Goal: Information Seeking & Learning: Check status

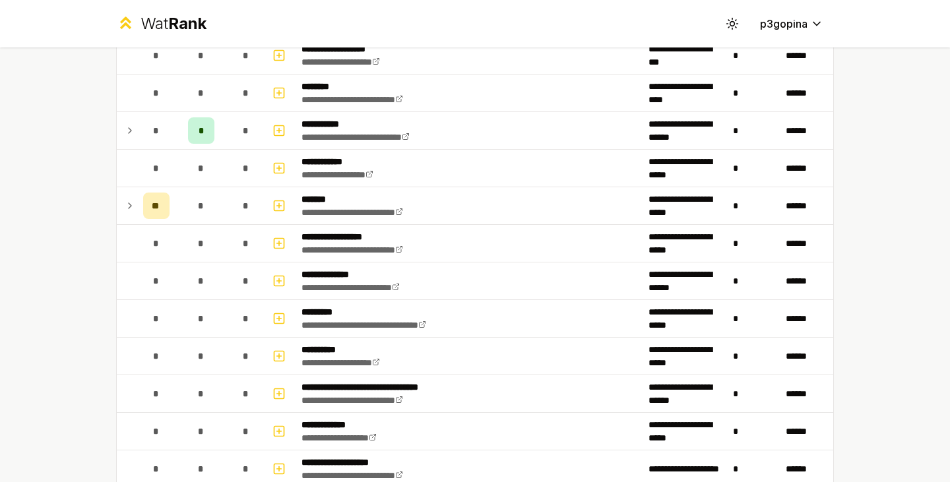
scroll to position [1464, 0]
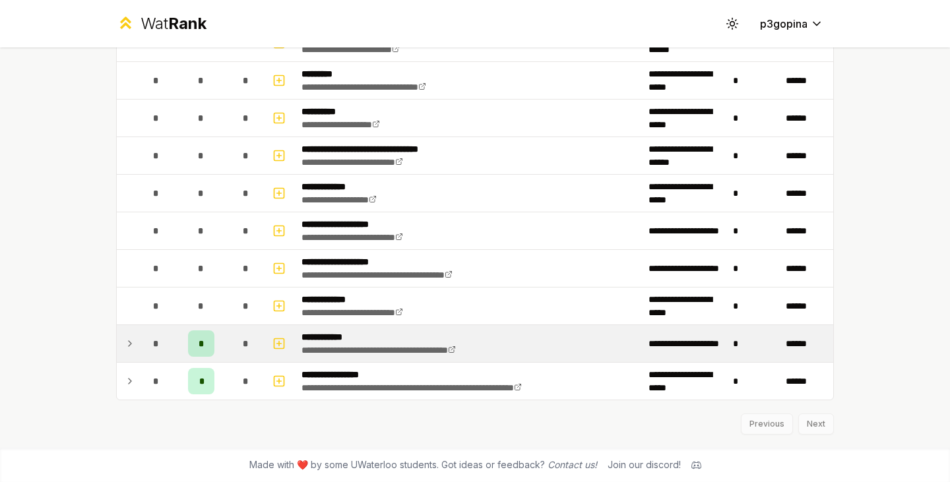
click at [131, 345] on td at bounding box center [127, 343] width 21 height 37
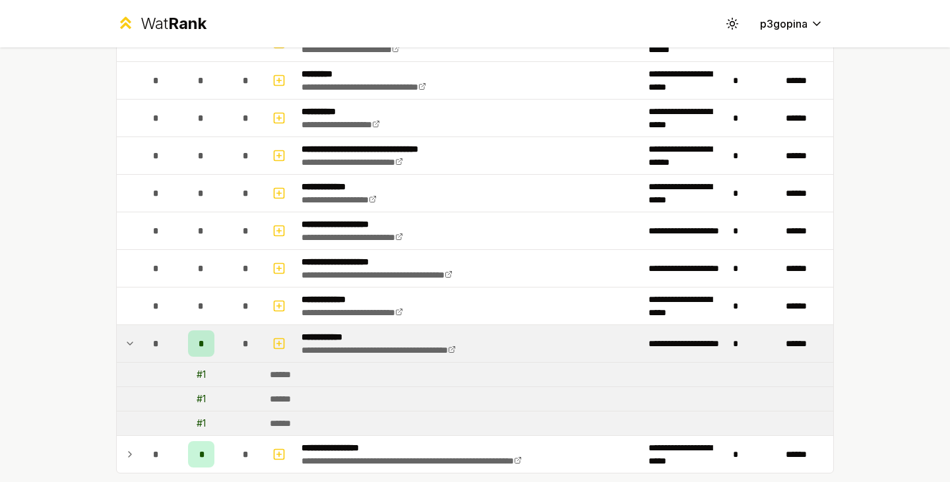
click at [131, 345] on td at bounding box center [127, 343] width 21 height 37
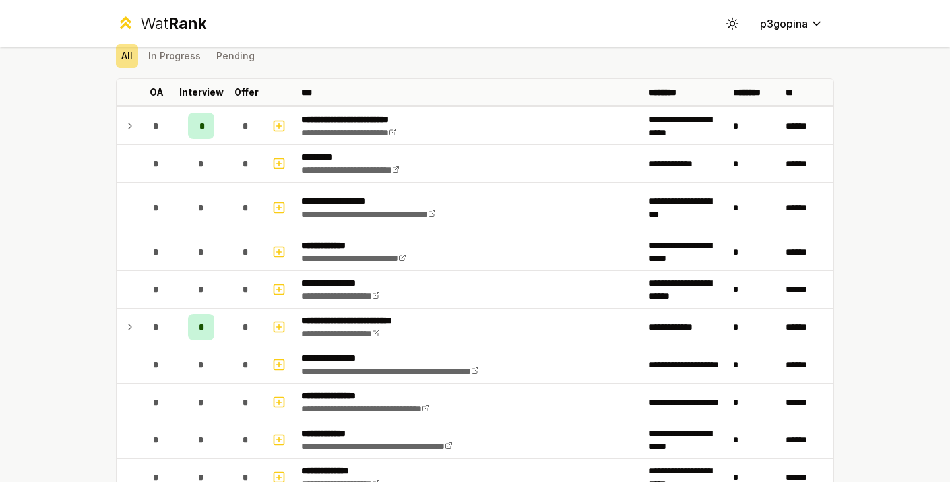
scroll to position [51, 0]
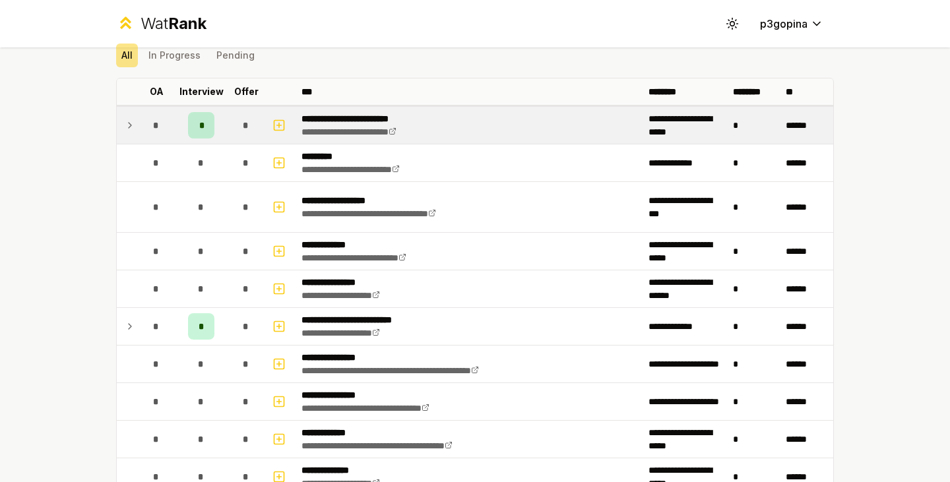
click at [131, 117] on td at bounding box center [127, 125] width 21 height 37
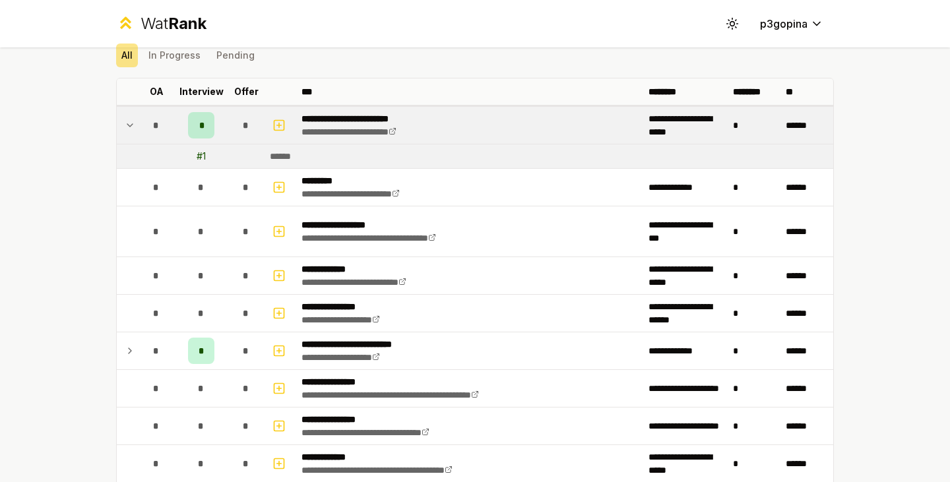
click at [131, 117] on td at bounding box center [127, 125] width 21 height 37
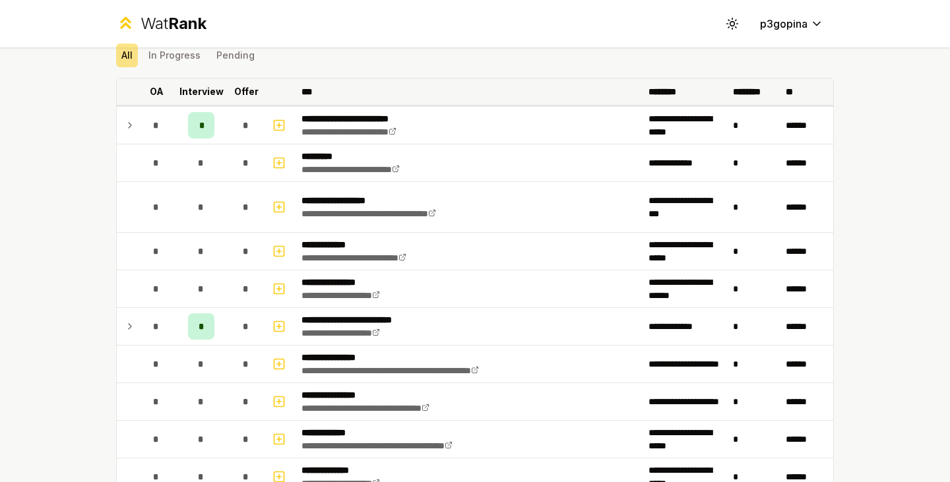
click at [234, 88] on p "Offer" at bounding box center [246, 91] width 24 height 13
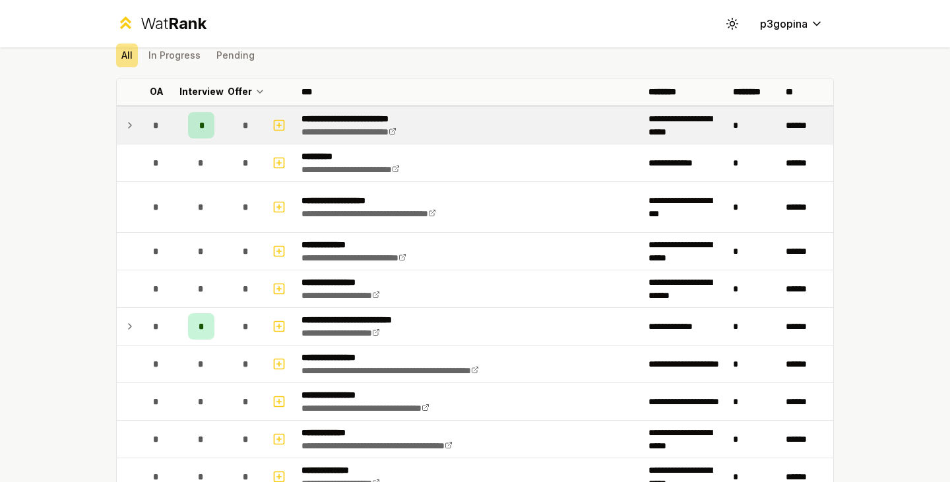
click at [117, 137] on td at bounding box center [127, 125] width 21 height 37
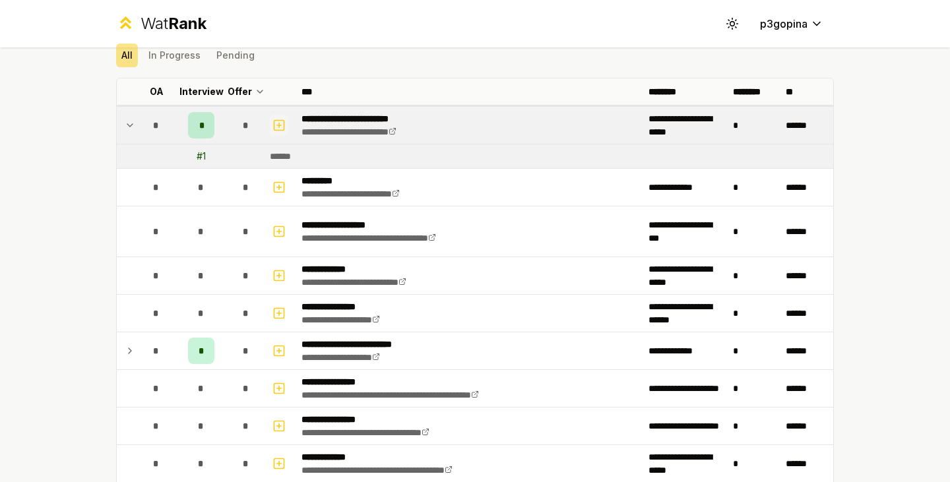
click at [273, 123] on icon "button" at bounding box center [279, 125] width 13 height 16
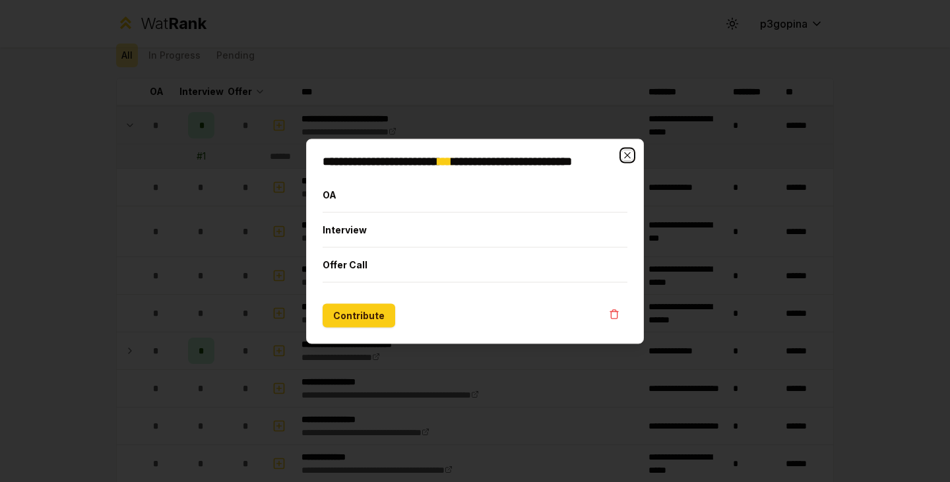
click at [626, 155] on icon "button" at bounding box center [627, 155] width 11 height 11
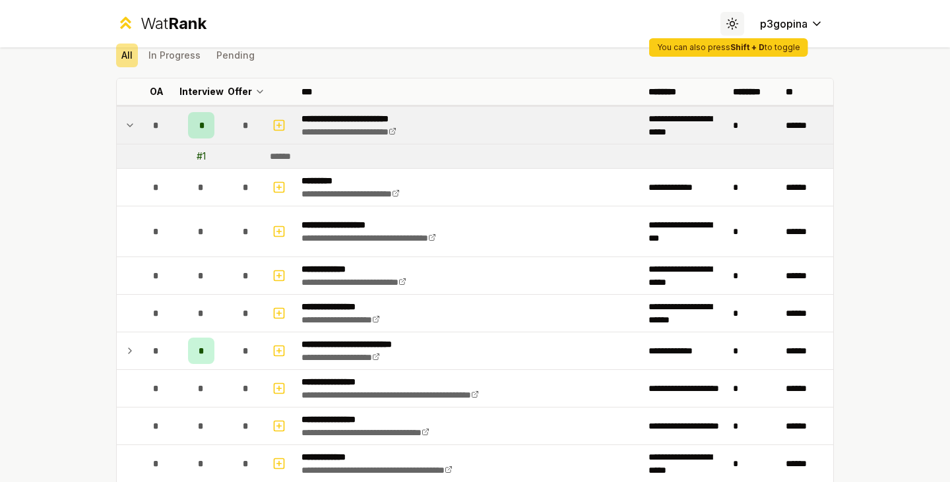
click at [726, 24] on icon at bounding box center [732, 23] width 13 height 13
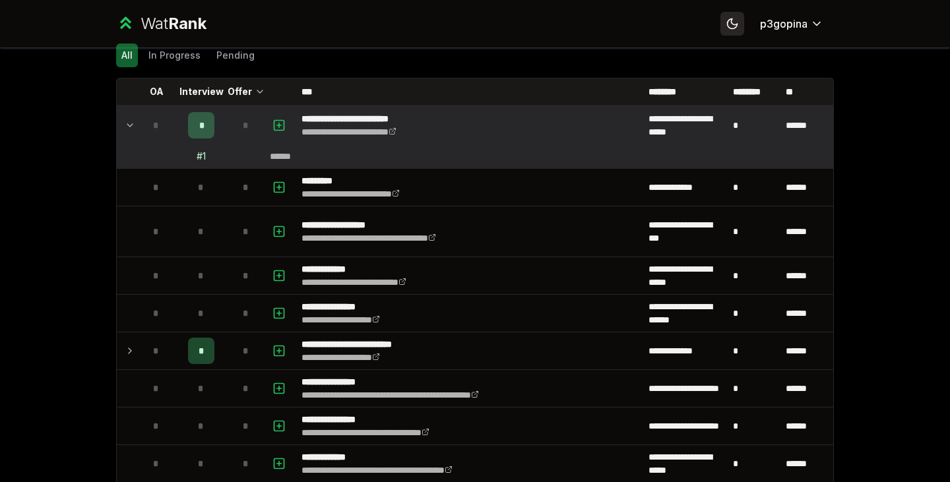
click at [726, 24] on icon at bounding box center [732, 23] width 13 height 13
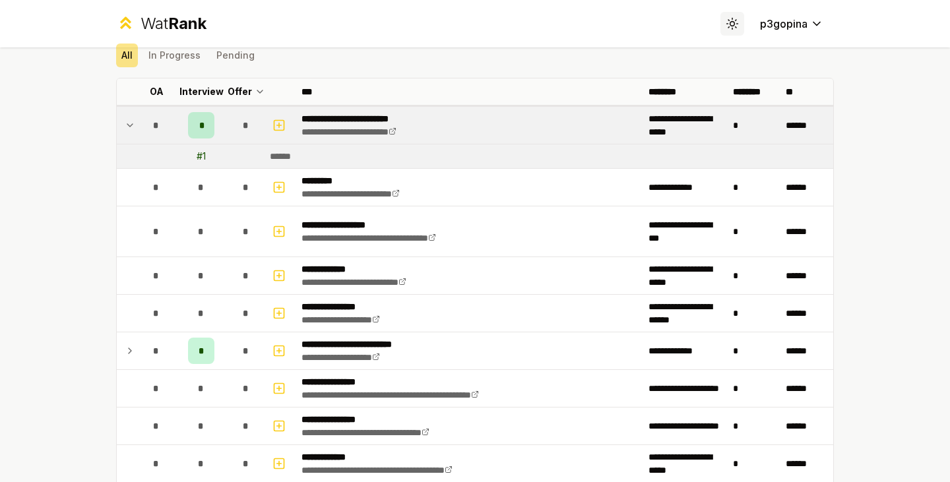
click at [726, 24] on icon at bounding box center [732, 23] width 13 height 13
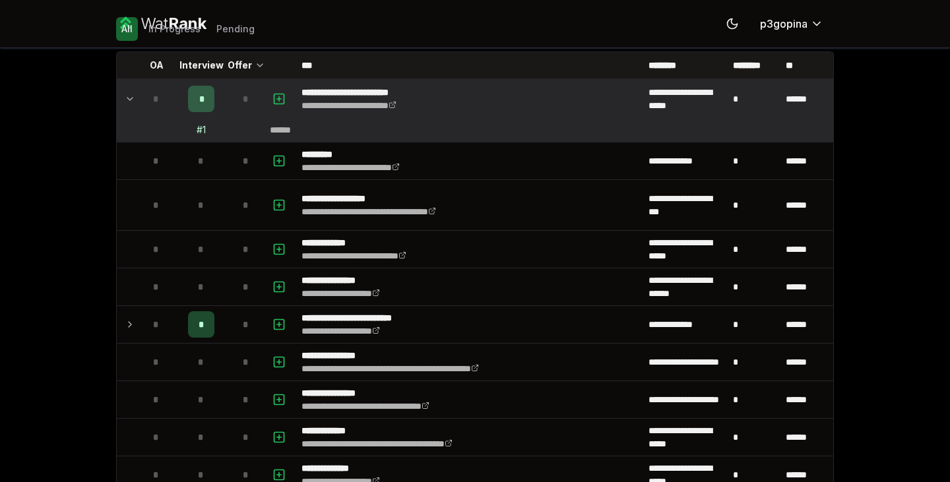
scroll to position [0, 0]
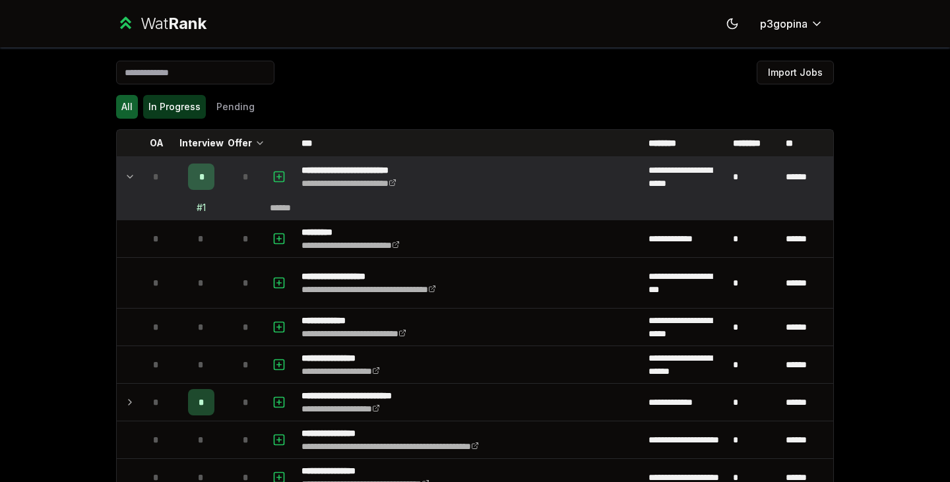
click at [166, 111] on button "In Progress" at bounding box center [174, 107] width 63 height 24
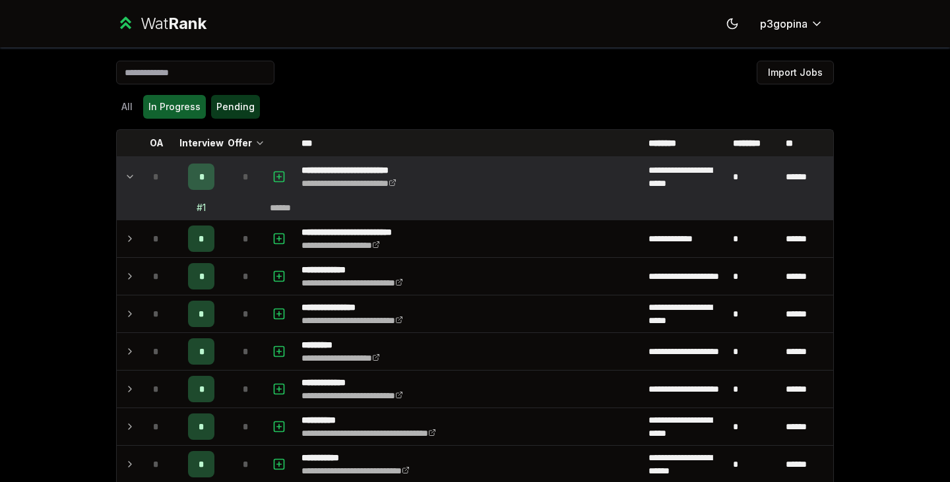
click at [237, 99] on button "Pending" at bounding box center [235, 107] width 49 height 24
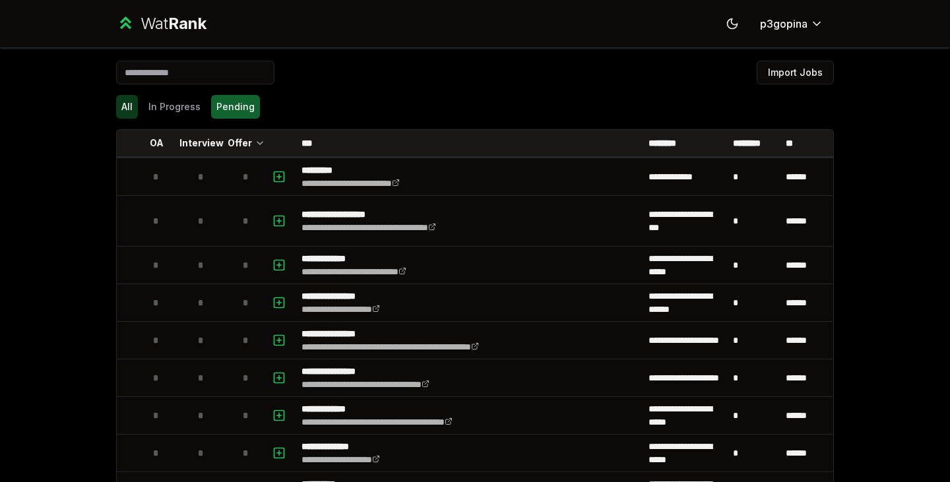
click at [121, 104] on button "All" at bounding box center [127, 107] width 22 height 24
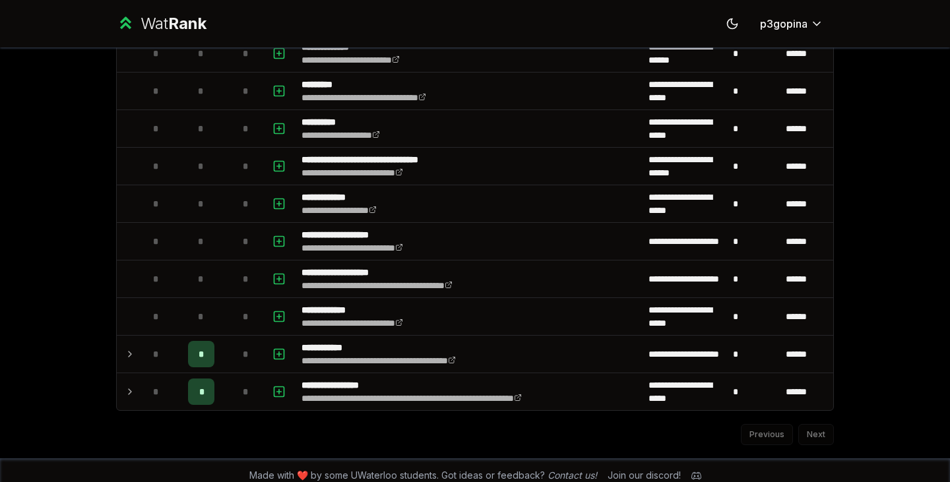
scroll to position [1464, 0]
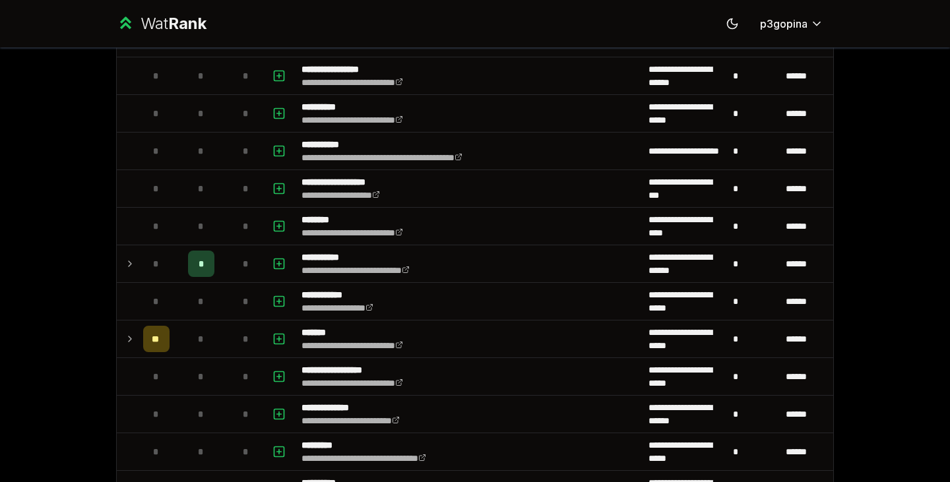
scroll to position [1092, 0]
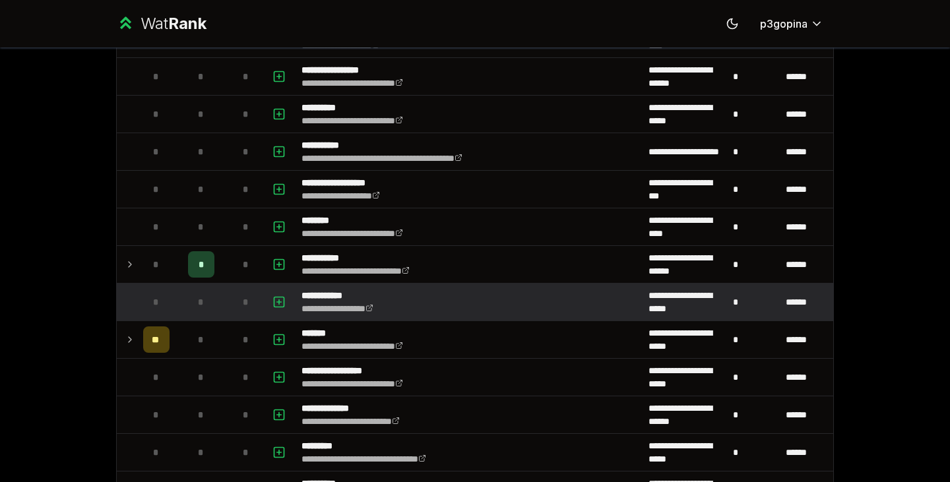
click at [188, 304] on div "*" at bounding box center [201, 302] width 26 height 26
click at [374, 307] on link "**********" at bounding box center [338, 308] width 72 height 9
